Goal: Information Seeking & Learning: Learn about a topic

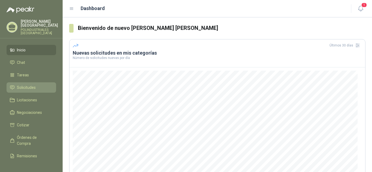
click at [22, 89] on span "Solicitudes" at bounding box center [26, 88] width 19 height 6
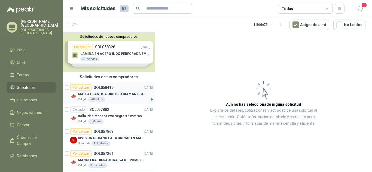
click at [112, 99] on div "Patojito 50 Metros" at bounding box center [115, 99] width 75 height 4
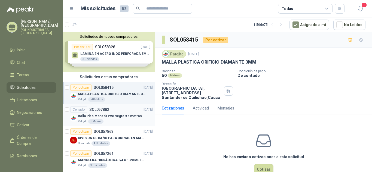
click at [120, 114] on p "Rollo Piso Moneda Pvc Negro x 6 metros" at bounding box center [110, 116] width 64 height 5
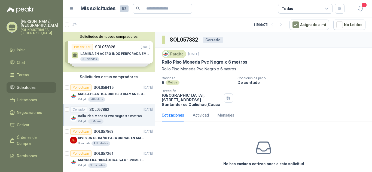
click at [127, 70] on div "Solicitudes de nuevos compradores Por cotizar SOL058328 02/10/25 LAMINA EN ACER…" at bounding box center [109, 51] width 92 height 39
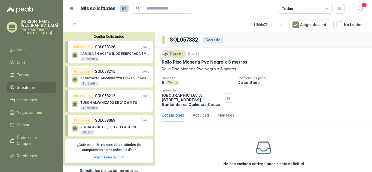
click at [112, 48] on p "SOL058328" at bounding box center [105, 47] width 20 height 6
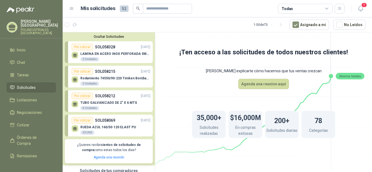
click at [121, 80] on p "Rodamiento 74550/90-220 Timken BombaVG40" at bounding box center [115, 78] width 70 height 4
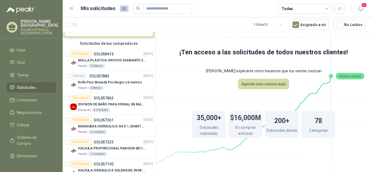
scroll to position [136, 0]
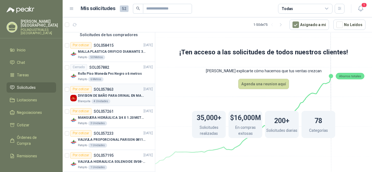
click at [124, 99] on div "DIVISION DE BAÑO PARA ORINAL EN MADERA O PLASTICA" at bounding box center [115, 96] width 75 height 7
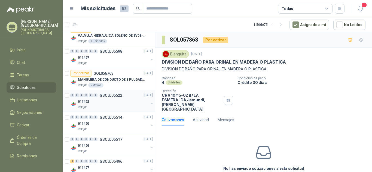
scroll to position [272, 0]
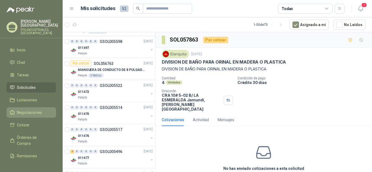
click at [31, 114] on span "Negociaciones" at bounding box center [29, 113] width 25 height 6
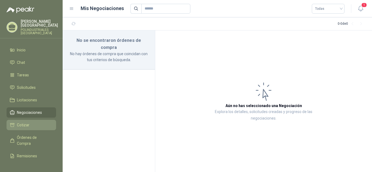
click at [32, 122] on li "Cotizar" at bounding box center [31, 125] width 43 height 6
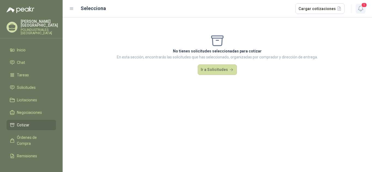
click at [356, 6] on button "1" at bounding box center [360, 9] width 10 height 10
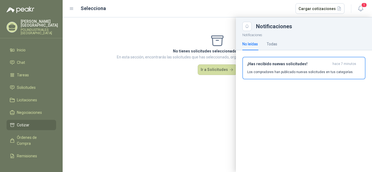
click at [279, 44] on div "No leídas Todas" at bounding box center [303, 44] width 123 height 13
click at [271, 70] on p "Los compradores han publicado nuevas solicitudes en tus categorías." at bounding box center [300, 72] width 106 height 5
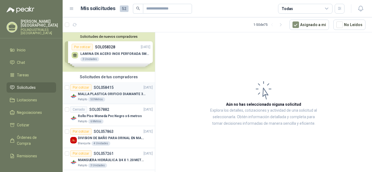
click at [126, 97] on div "MALLA PLASTICA ORIFICIO DIAMANTE 3MM" at bounding box center [115, 94] width 75 height 7
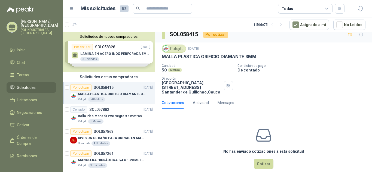
scroll to position [14, 0]
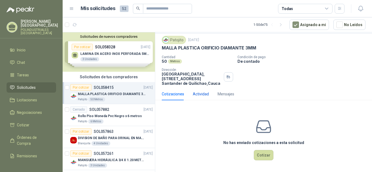
click at [193, 94] on div "Actividad" at bounding box center [201, 94] width 16 height 6
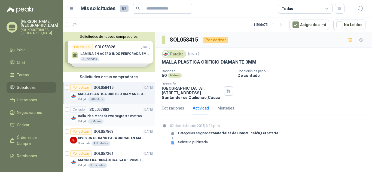
click at [124, 118] on p "Rollo Piso Moneda Pvc Negro x 6 metros" at bounding box center [110, 116] width 64 height 5
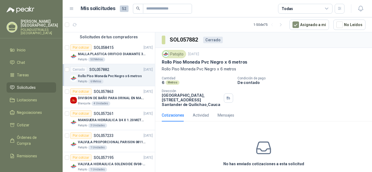
scroll to position [54, 0]
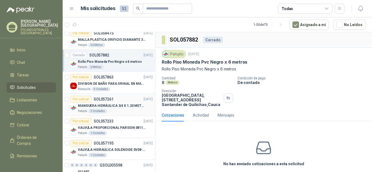
click at [124, 106] on p "MANGUERA HIDRÁULICA 3/4 X 1.20 METROS DE LONGITUD HR-HR-ACOPLADA" at bounding box center [112, 105] width 68 height 5
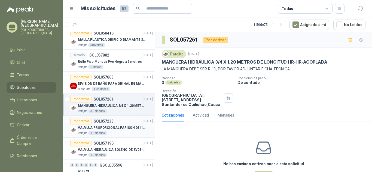
click at [129, 127] on p "VALVULA PROPORCIONAL PARISON 0811404612 / 4WRPEH6C4 REXROTH" at bounding box center [112, 127] width 68 height 5
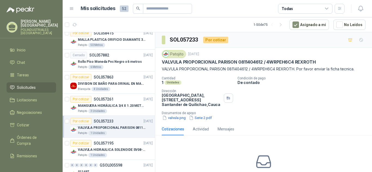
scroll to position [82, 0]
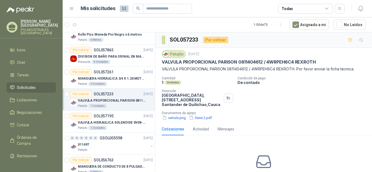
click at [129, 127] on div "Patojito 1 Unidades" at bounding box center [115, 128] width 75 height 4
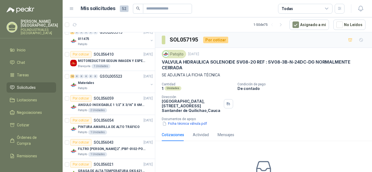
scroll to position [326, 0]
